Goal: Task Accomplishment & Management: Complete application form

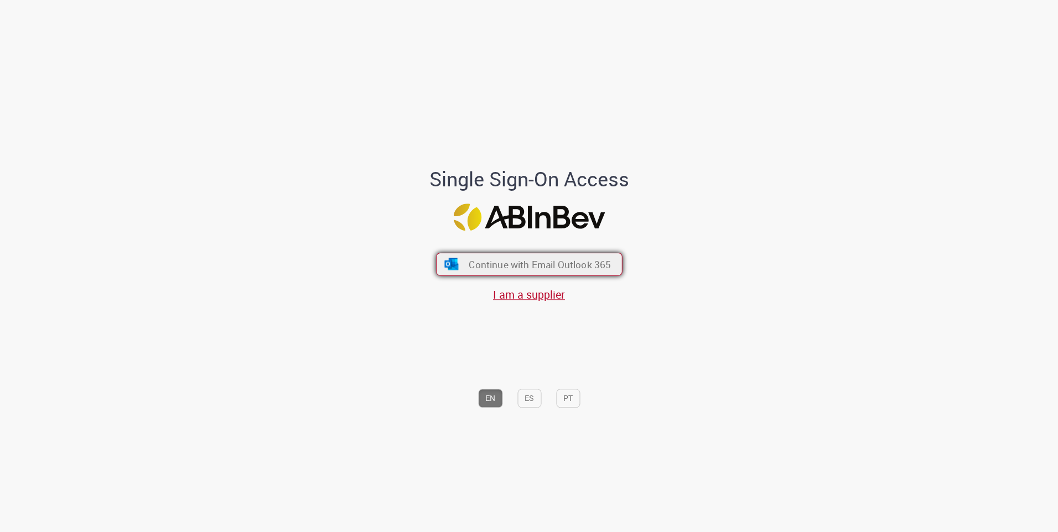
click at [503, 260] on span "Continue with Email Outlook 365" at bounding box center [540, 264] width 142 height 13
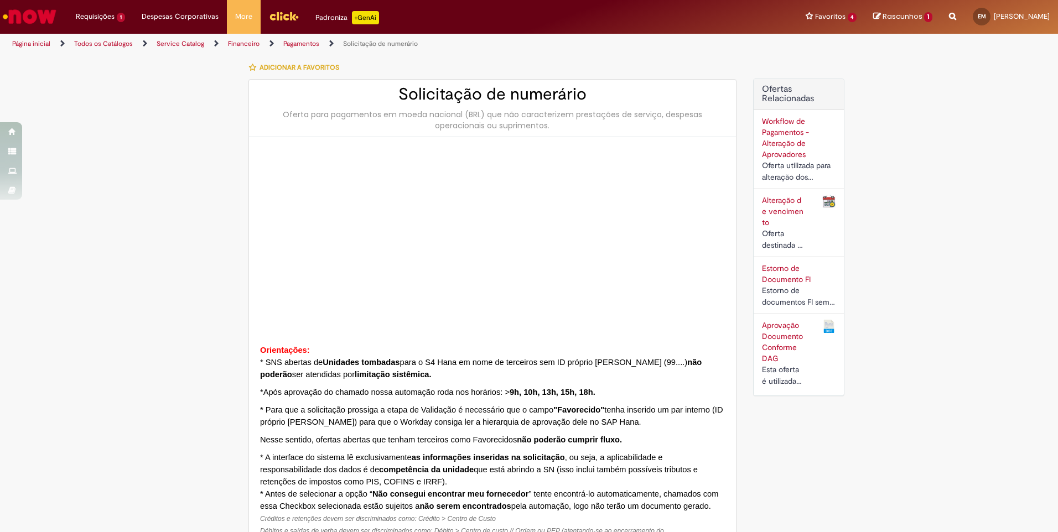
type input "**********"
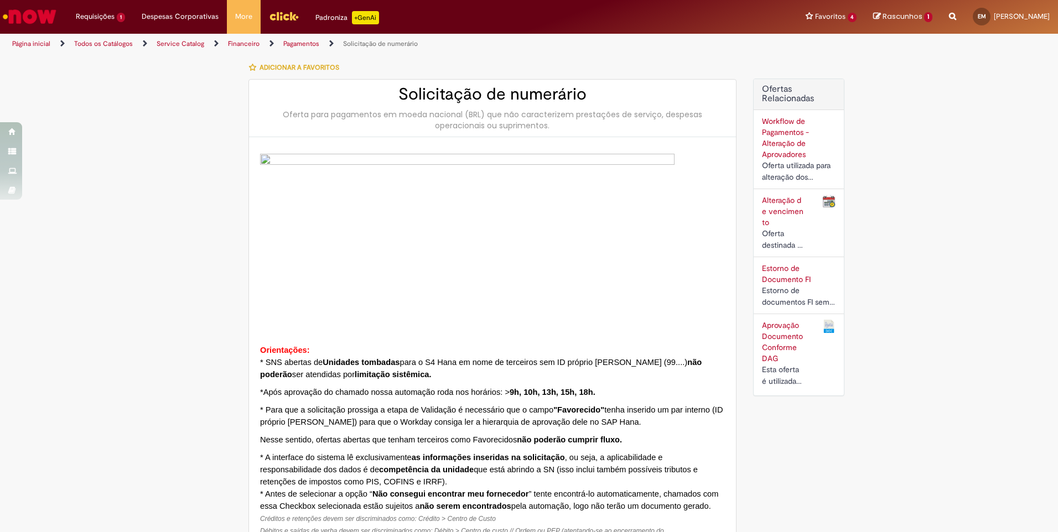
type input "**********"
